Goal: Check status

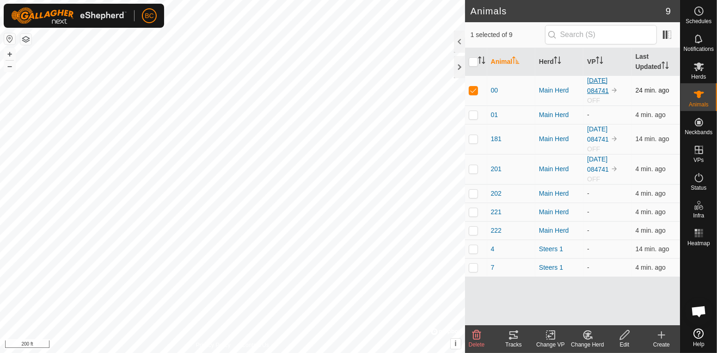
click at [609, 83] on link "[DATE] 084741" at bounding box center [598, 86] width 22 height 18
